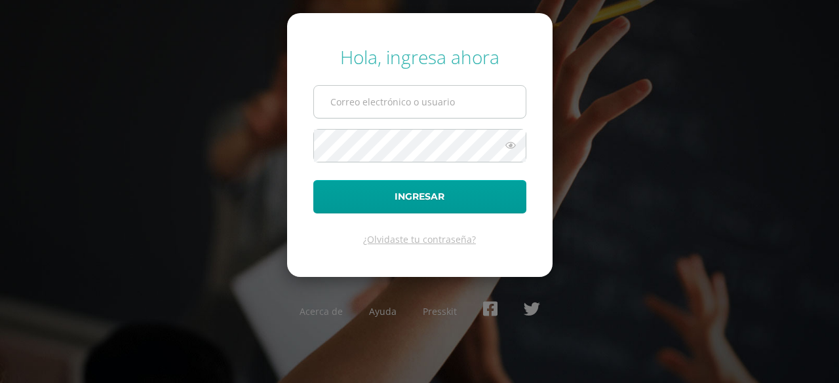
click at [456, 109] on input "text" at bounding box center [420, 102] width 212 height 32
type input "[EMAIL_ADDRESS][DOMAIN_NAME]"
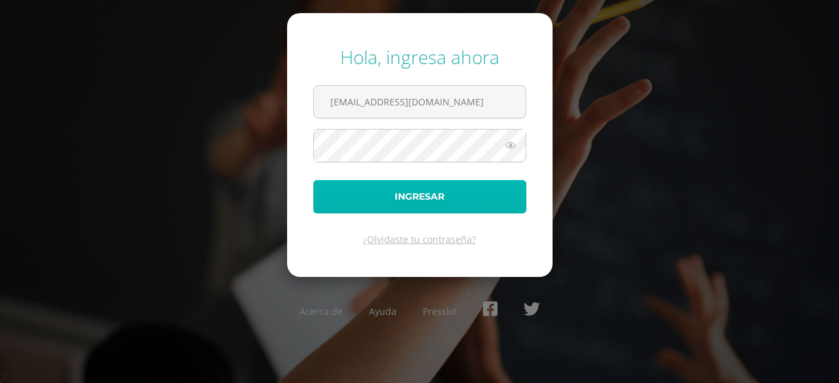
click at [429, 187] on button "Ingresar" at bounding box center [419, 196] width 213 height 33
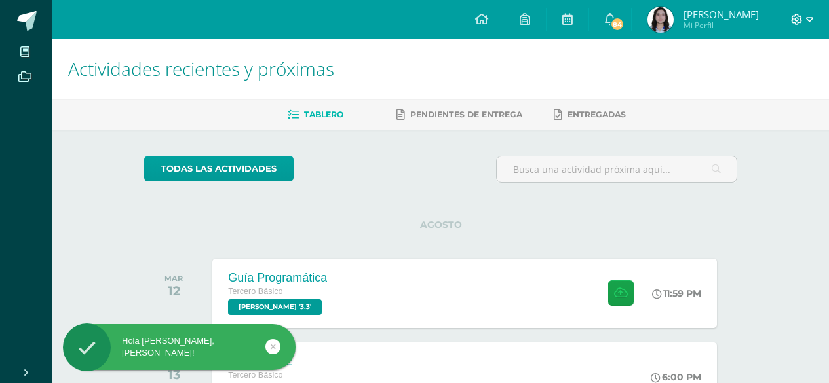
click at [798, 16] on icon at bounding box center [797, 19] width 11 height 11
click at [758, 71] on span "Configuración" at bounding box center [769, 70] width 61 height 12
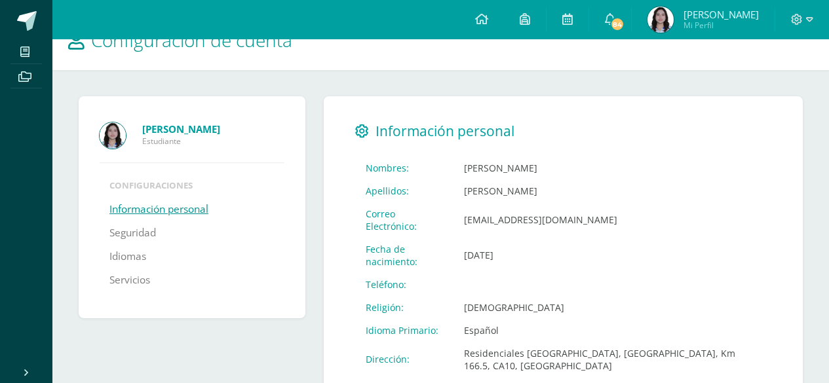
scroll to position [33, 0]
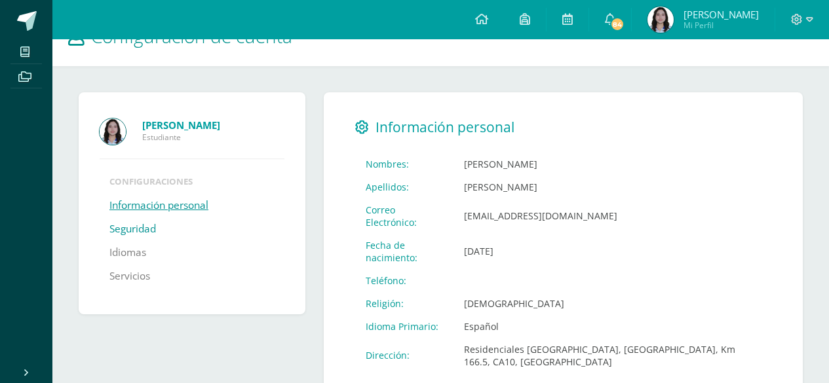
click at [125, 233] on link "Seguridad" at bounding box center [132, 230] width 47 height 24
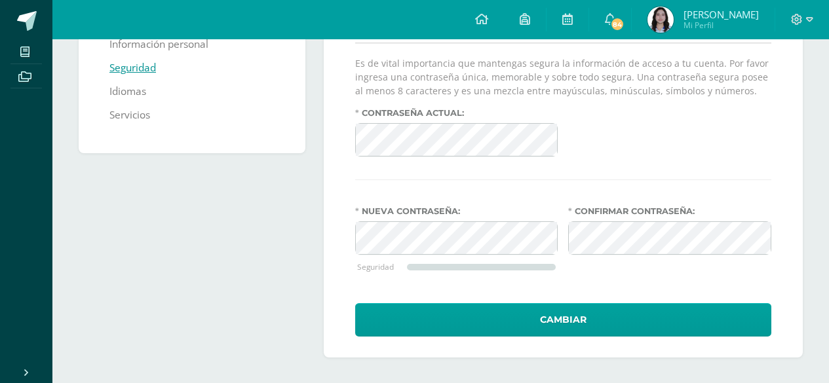
scroll to position [195, 0]
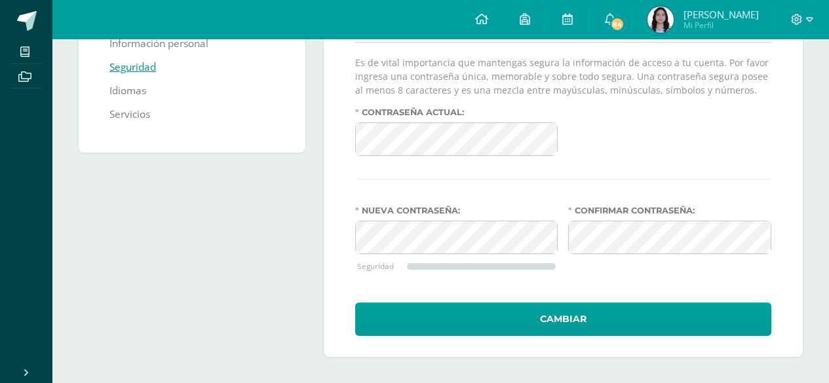
click at [587, 336] on div "Seguridad y acceso a cuenta Mantener esta sesion sin expirar Es de vital import…" at bounding box center [563, 144] width 479 height 427
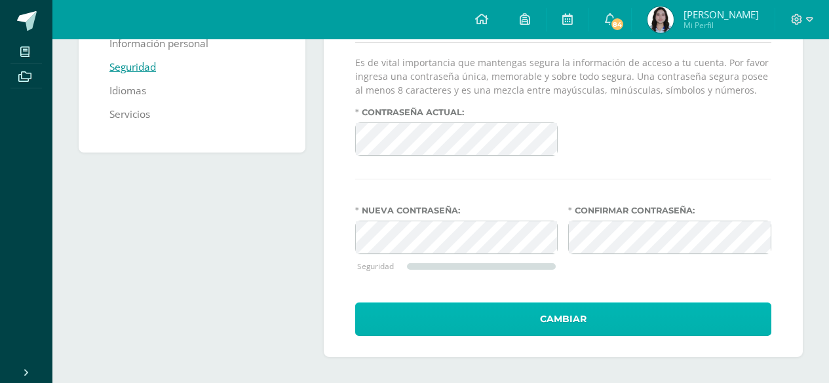
click at [575, 329] on button "Cambiar" at bounding box center [563, 319] width 416 height 33
